Goal: Transaction & Acquisition: Purchase product/service

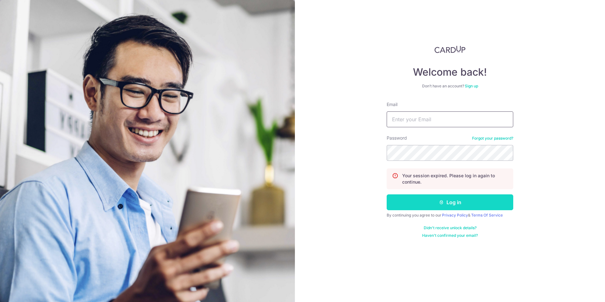
type input "[EMAIL_ADDRESS][DOMAIN_NAME]"
click at [425, 205] on button "Log in" at bounding box center [450, 202] width 127 height 16
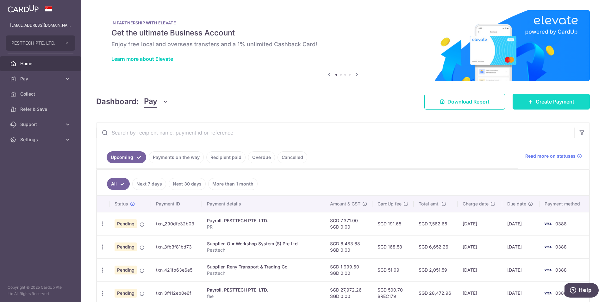
click at [527, 106] on link "Create Payment" at bounding box center [551, 102] width 77 height 16
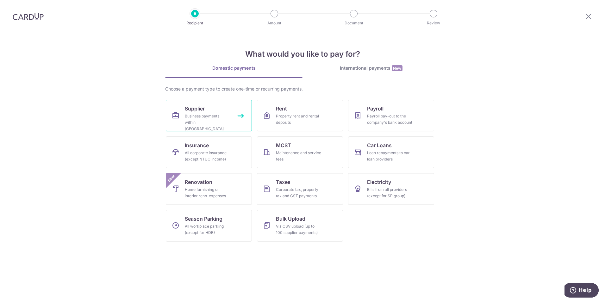
click at [201, 119] on div "Business payments within [GEOGRAPHIC_DATA]" at bounding box center [208, 122] width 46 height 19
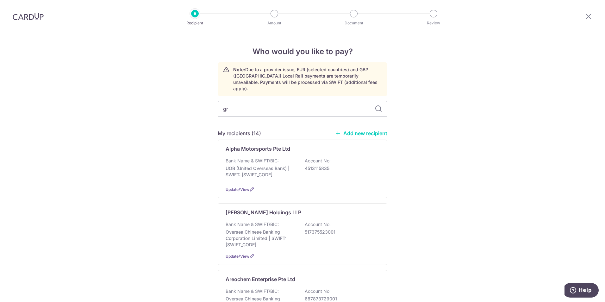
type input "gra"
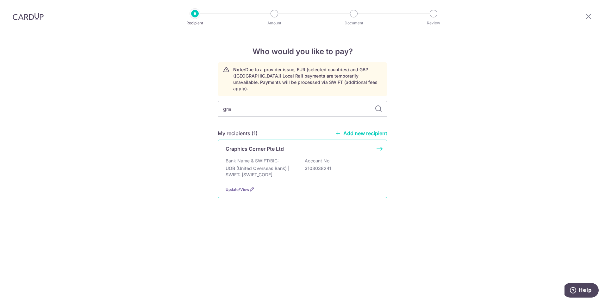
click at [306, 146] on div "Graphics Corner Pte Ltd Bank Name & SWIFT/BIC: UOB (United Overseas Bank) | SWI…" at bounding box center [303, 169] width 170 height 59
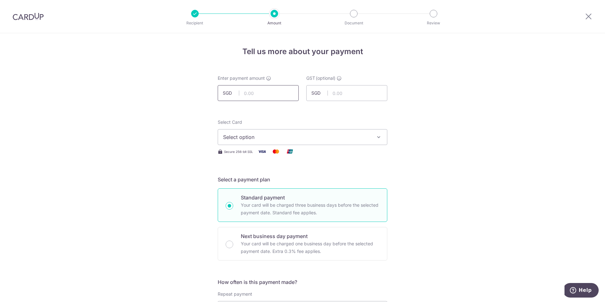
click at [266, 93] on input "text" at bounding box center [258, 93] width 81 height 16
type input "425.10"
click at [325, 136] on span "Select option" at bounding box center [297, 137] width 148 height 8
click at [305, 178] on link "**** 0388" at bounding box center [302, 182] width 169 height 15
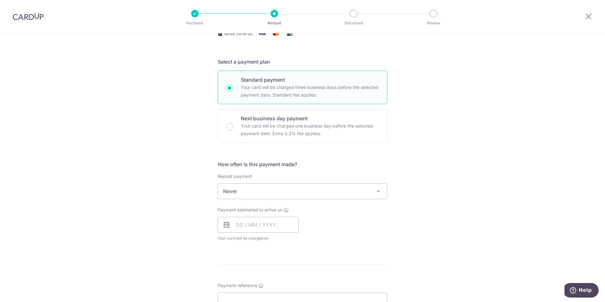
scroll to position [127, 0]
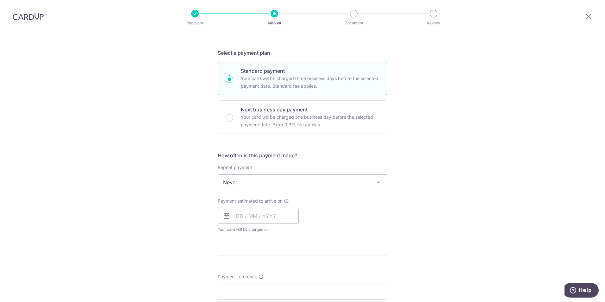
click at [261, 185] on span "Never" at bounding box center [302, 182] width 169 height 15
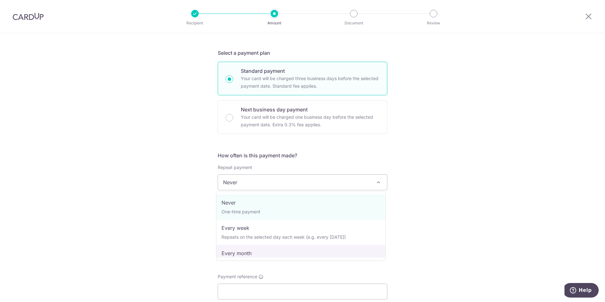
select select "3"
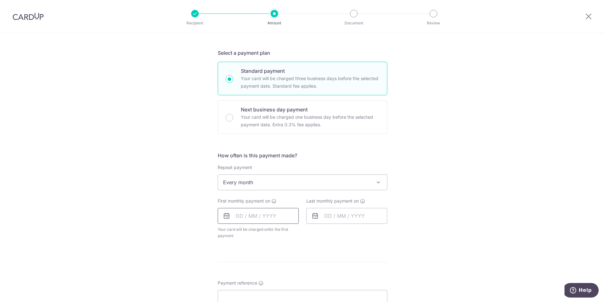
click at [271, 213] on input "text" at bounding box center [258, 216] width 81 height 16
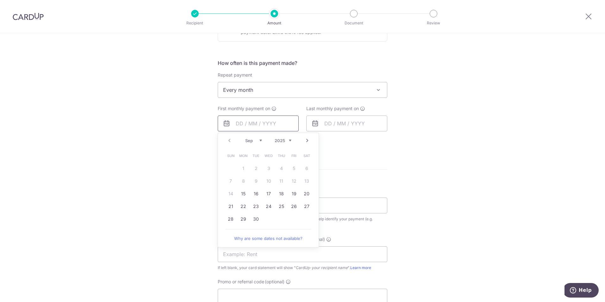
scroll to position [222, 0]
click at [243, 192] on link "15" at bounding box center [243, 191] width 10 height 10
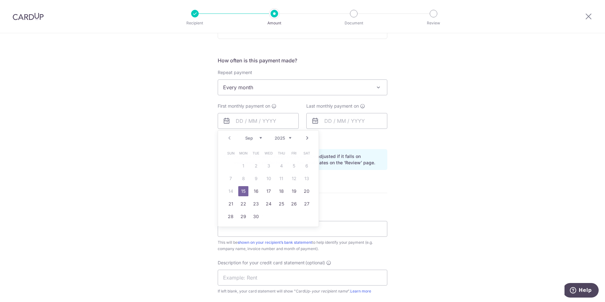
type input "[DATE]"
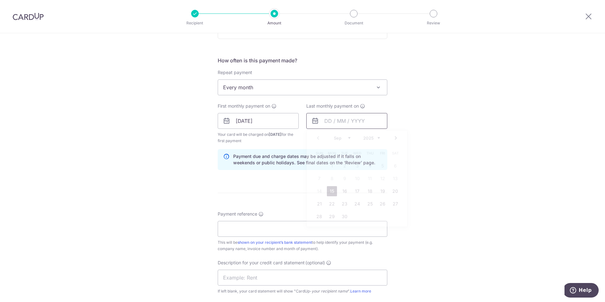
click at [343, 119] on input "text" at bounding box center [347, 121] width 81 height 16
click at [335, 137] on select "Sep Oct Nov Dec" at bounding box center [342, 138] width 17 height 5
click at [345, 206] on link "21" at bounding box center [345, 204] width 10 height 10
type input "21/10/2025"
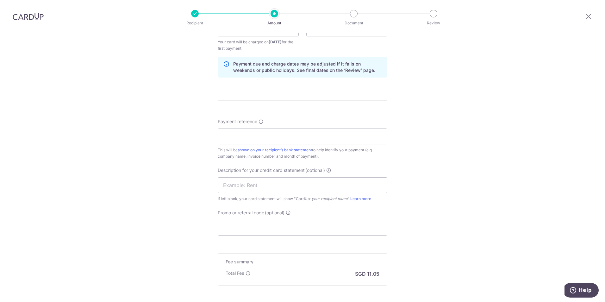
scroll to position [317, 0]
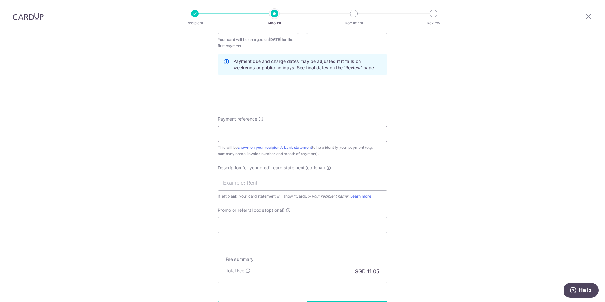
click at [288, 137] on input "Payment reference" at bounding box center [303, 134] width 170 height 16
type input "Pesttech"
type input "Kenford"
type input "BREC179"
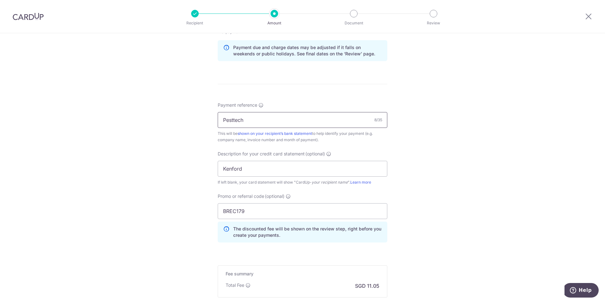
scroll to position [363, 0]
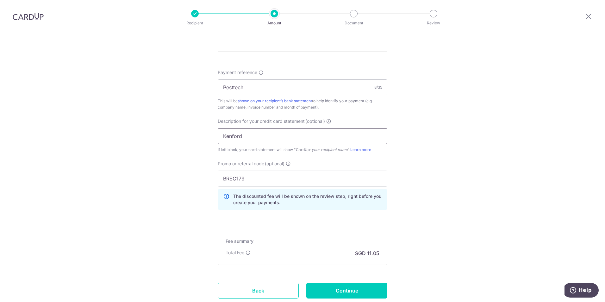
drag, startPoint x: 242, startPoint y: 135, endPoint x: 199, endPoint y: 136, distance: 43.1
click at [199, 136] on div "Tell us more about your payment Enter payment amount SGD 425.10 425.10 GST (opt…" at bounding box center [302, 8] width 605 height 676
type input "Graphics Corner"
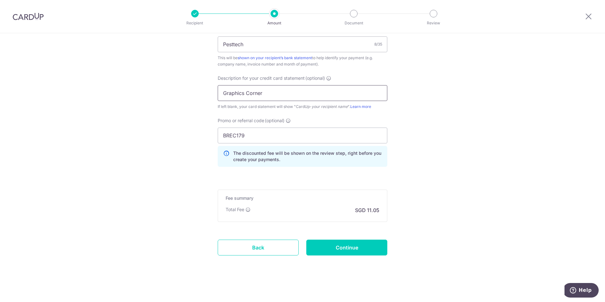
scroll to position [407, 0]
click at [350, 245] on input "Continue" at bounding box center [347, 247] width 81 height 16
type input "Create Schedule"
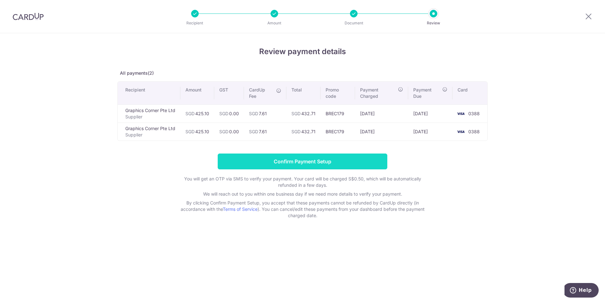
click at [337, 164] on input "Confirm Payment Setup" at bounding box center [303, 162] width 170 height 16
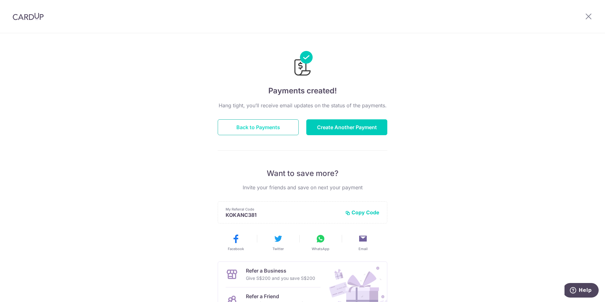
click at [279, 129] on button "Back to Payments" at bounding box center [258, 127] width 81 height 16
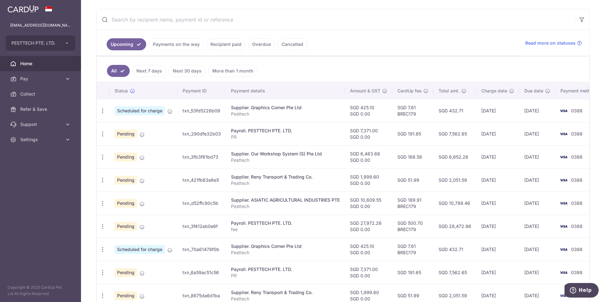
scroll to position [127, 0]
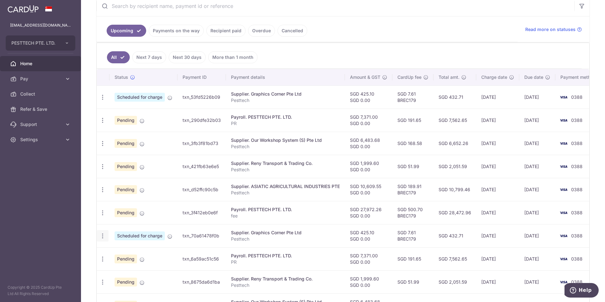
click at [105, 236] on icon "button" at bounding box center [102, 236] width 7 height 7
click at [101, 102] on div "Update payment Cancel payment Upload doc" at bounding box center [103, 98] width 12 height 12
click at [103, 98] on icon "button" at bounding box center [102, 97] width 7 height 7
click at [130, 146] on span "Upload doc" at bounding box center [136, 146] width 43 height 8
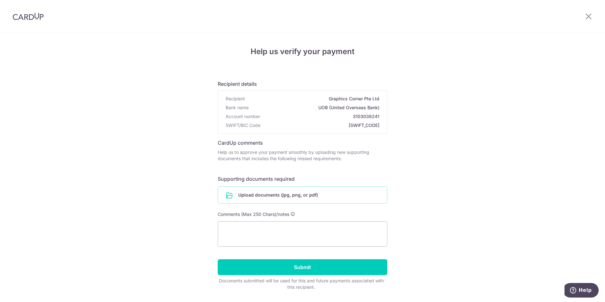
click at [299, 194] on input "file" at bounding box center [302, 195] width 169 height 16
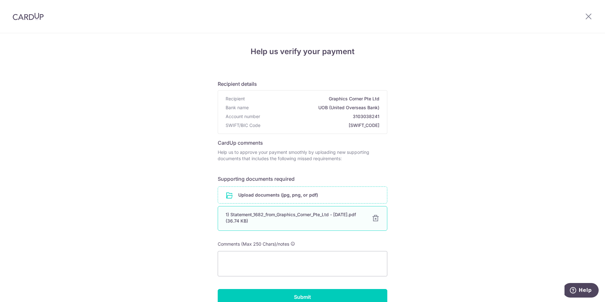
scroll to position [32, 0]
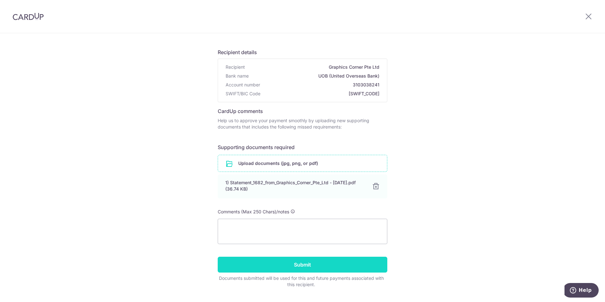
click at [292, 263] on input "Submit" at bounding box center [303, 265] width 170 height 16
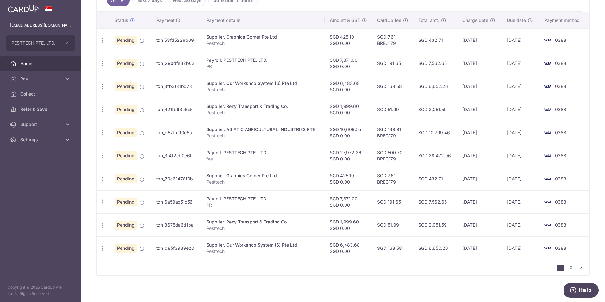
scroll to position [208, 0]
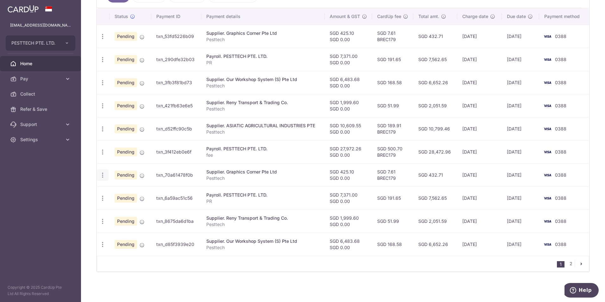
click at [102, 177] on icon "button" at bounding box center [102, 175] width 7 height 7
click at [130, 209] on span "Cancel payment" at bounding box center [136, 208] width 42 height 8
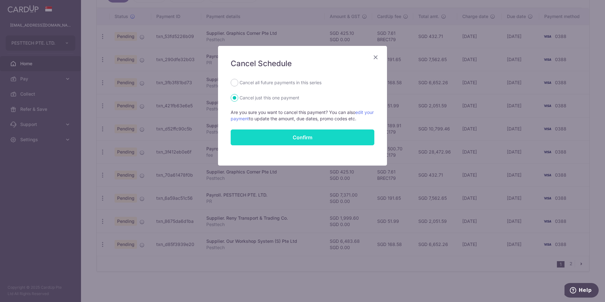
click at [268, 136] on button "Confirm" at bounding box center [303, 138] width 144 height 16
